Goal: Find contact information: Find contact information

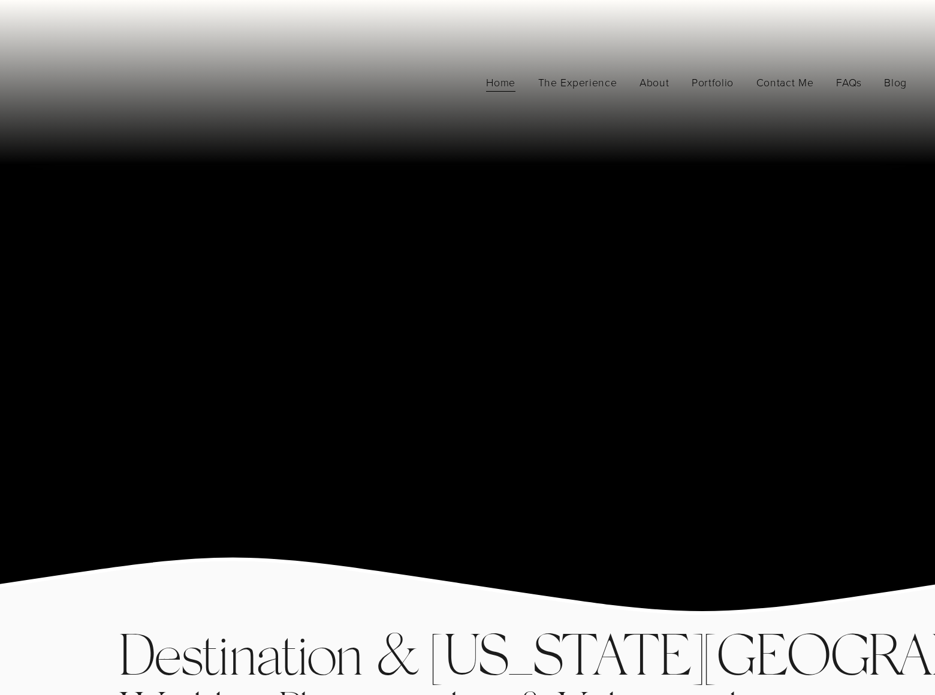
scroll to position [8028, 0]
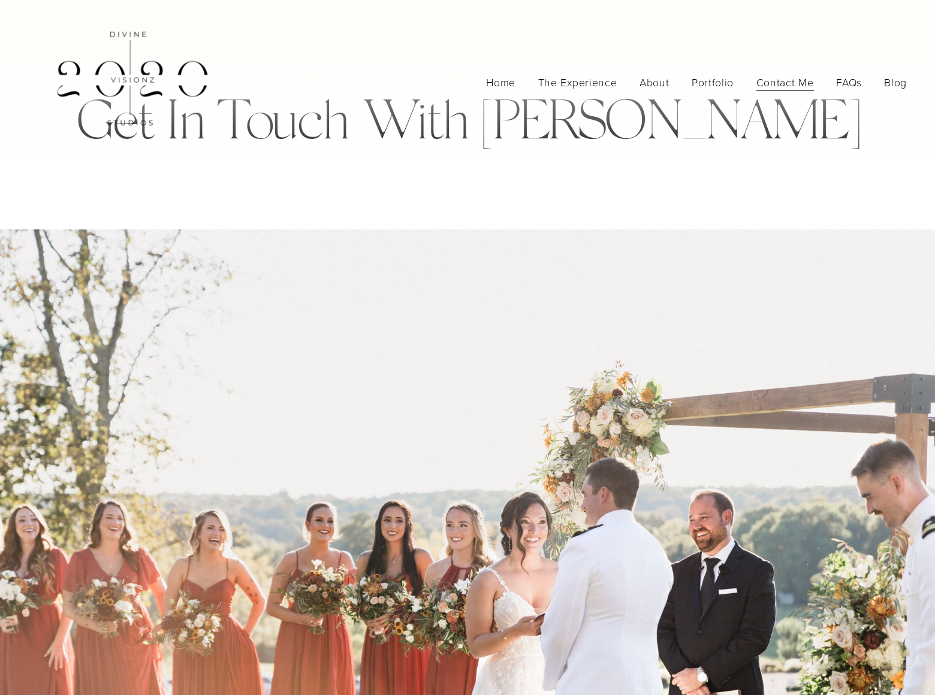
scroll to position [2252, 0]
